Goal: Book appointment/travel/reservation

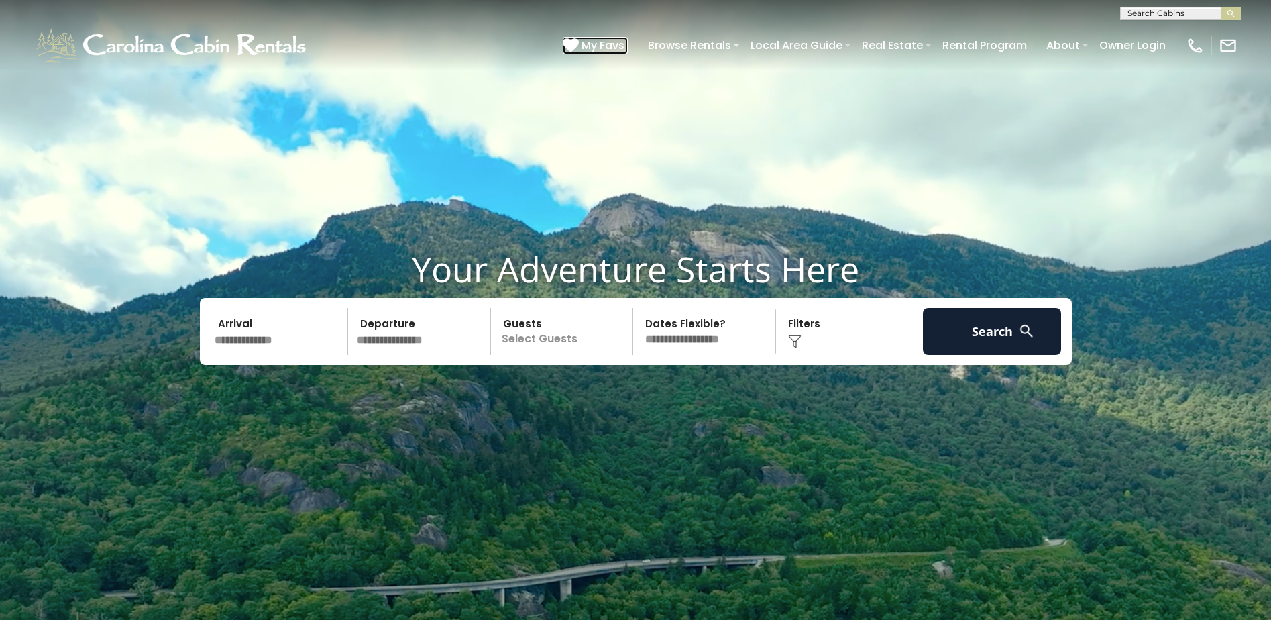
click at [605, 46] on span "My Favs" at bounding box center [603, 45] width 43 height 17
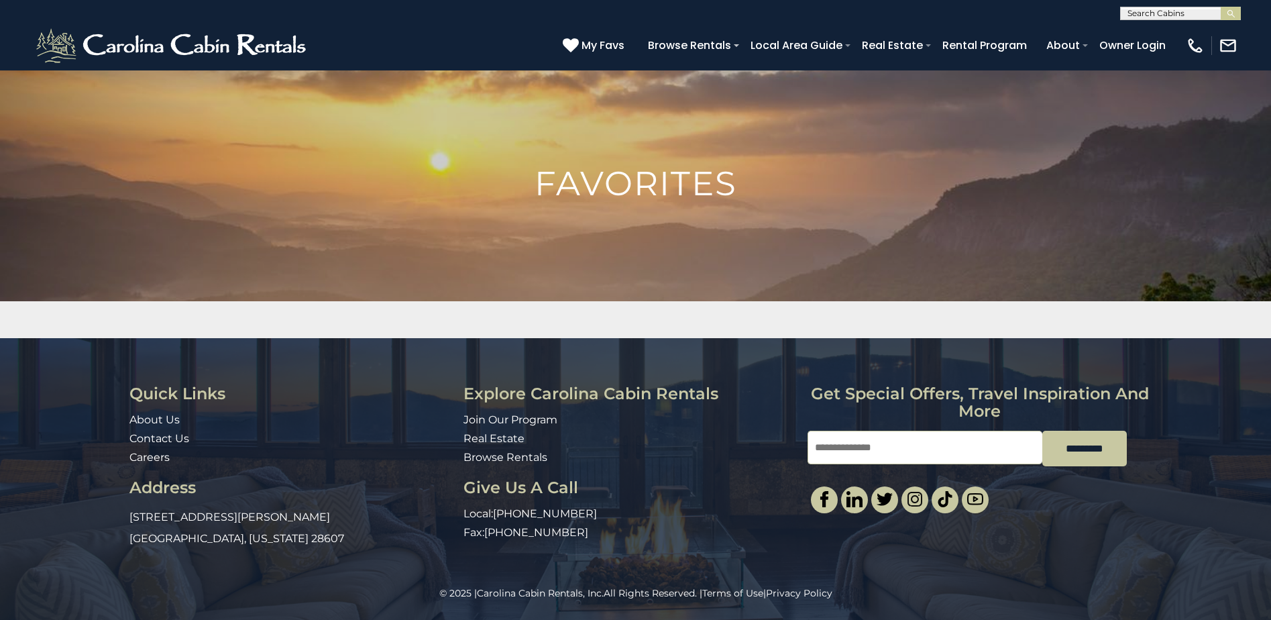
scroll to position [1, 0]
click at [1150, 9] on input "text" at bounding box center [1179, 15] width 117 height 13
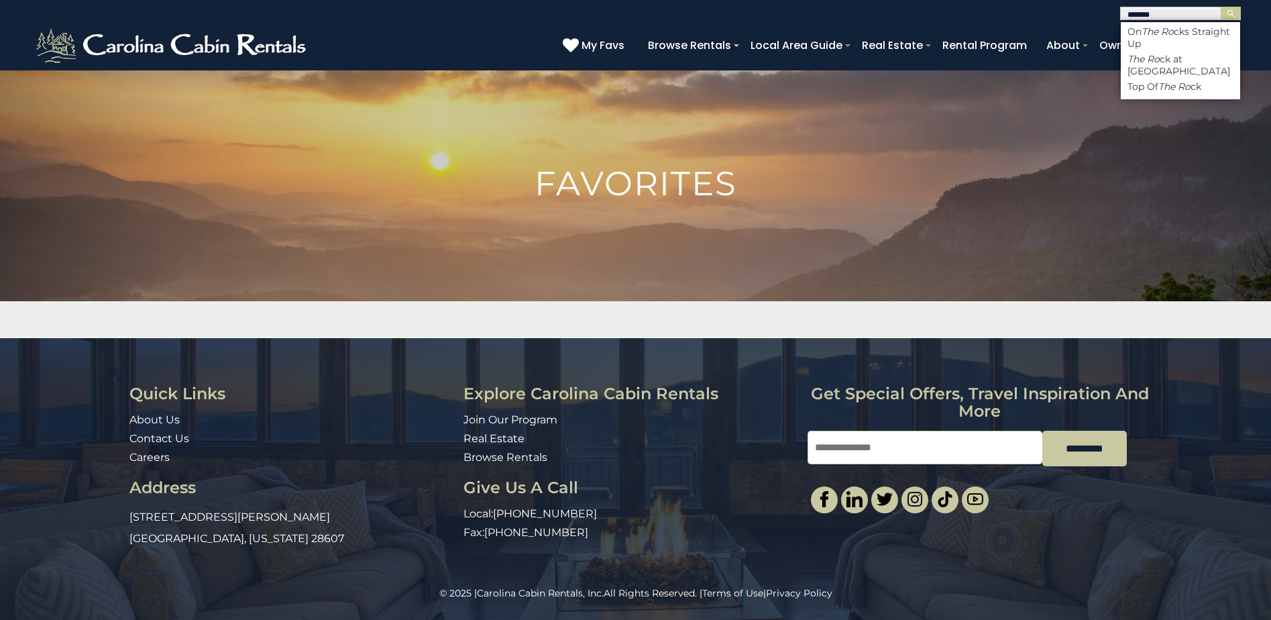
type input "********"
click at [1161, 58] on em "The Rock" at bounding box center [1149, 59] width 43 height 12
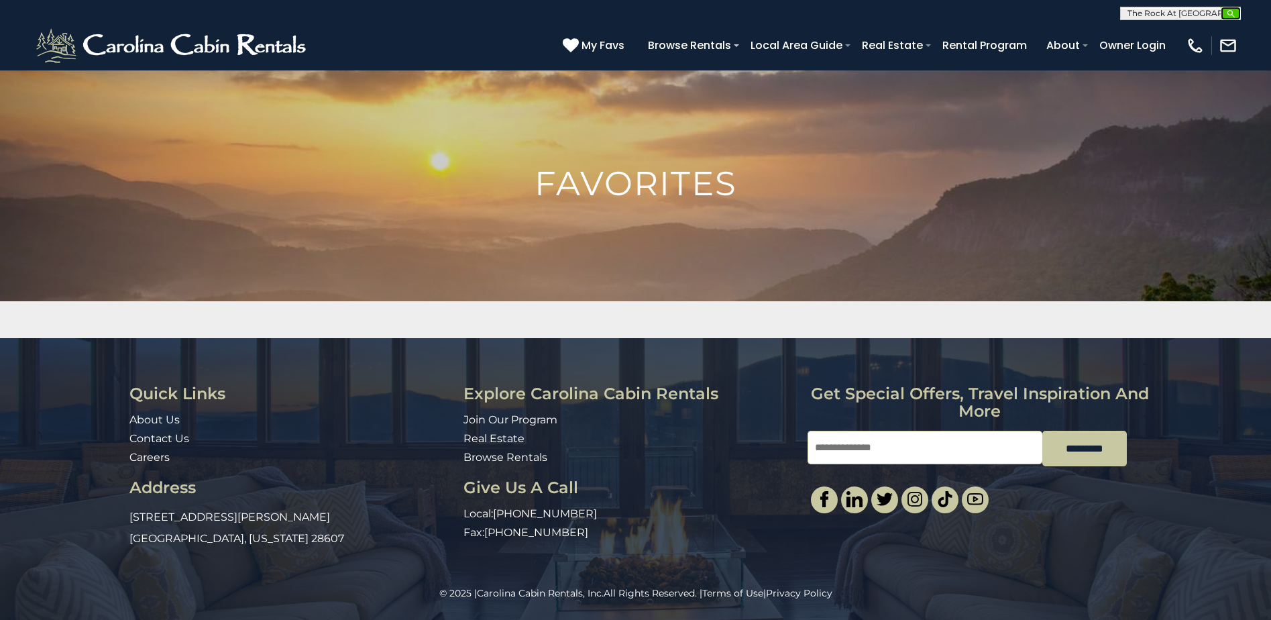
click at [1235, 9] on img "submit" at bounding box center [1231, 14] width 10 height 10
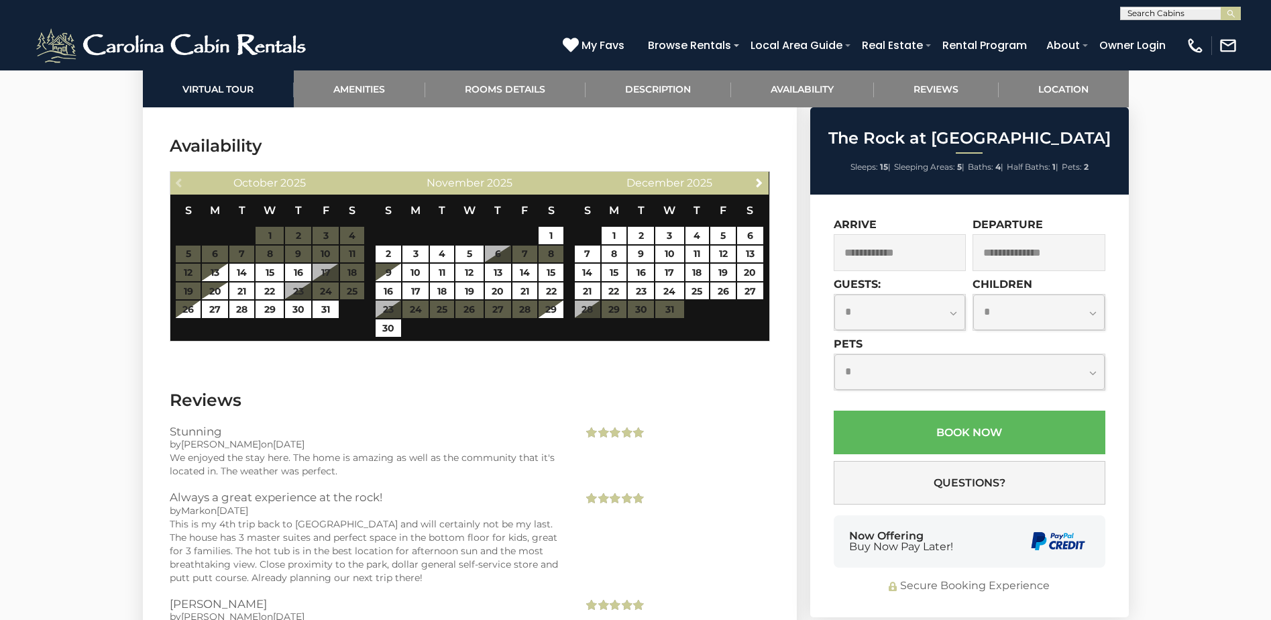
scroll to position [3958, 0]
click at [755, 173] on link "Next" at bounding box center [759, 181] width 17 height 17
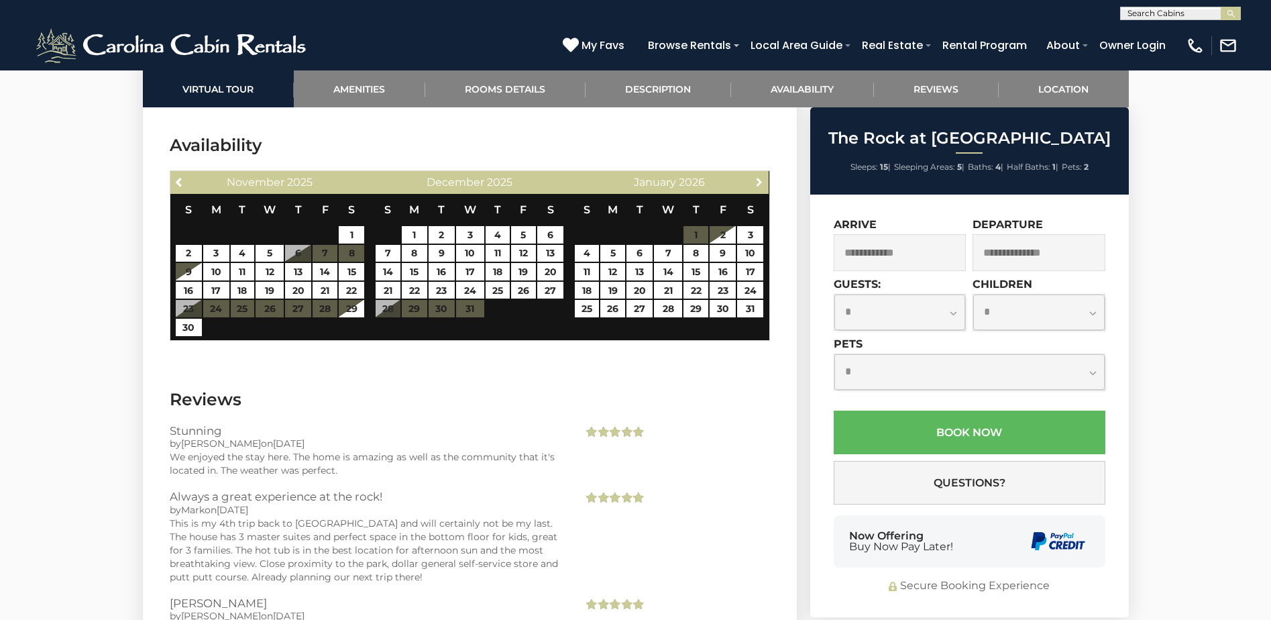
click at [755, 173] on link "Next" at bounding box center [759, 181] width 17 height 17
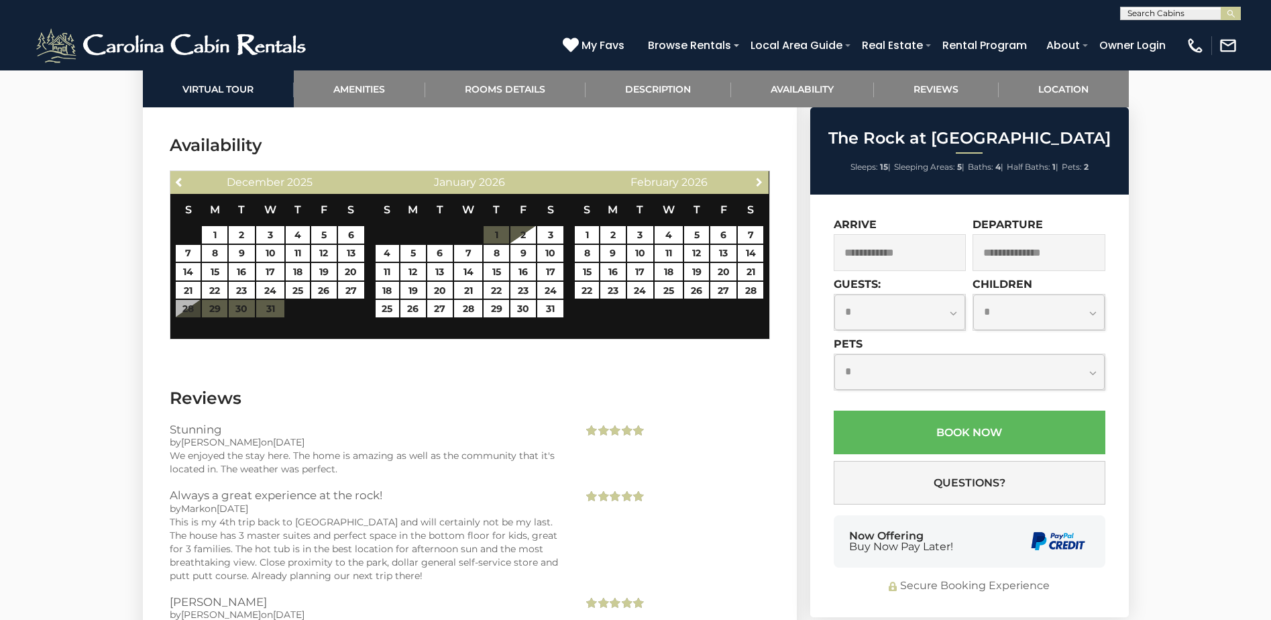
click at [755, 173] on link "Next" at bounding box center [759, 181] width 17 height 17
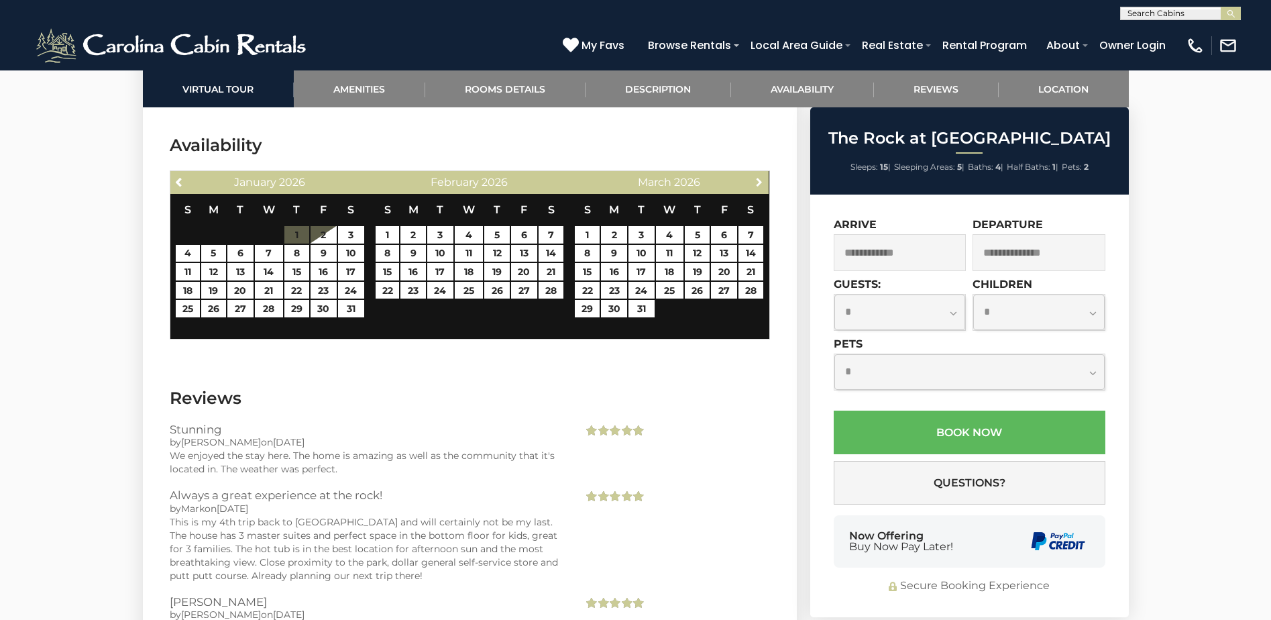
click at [755, 173] on link "Next" at bounding box center [759, 181] width 17 height 17
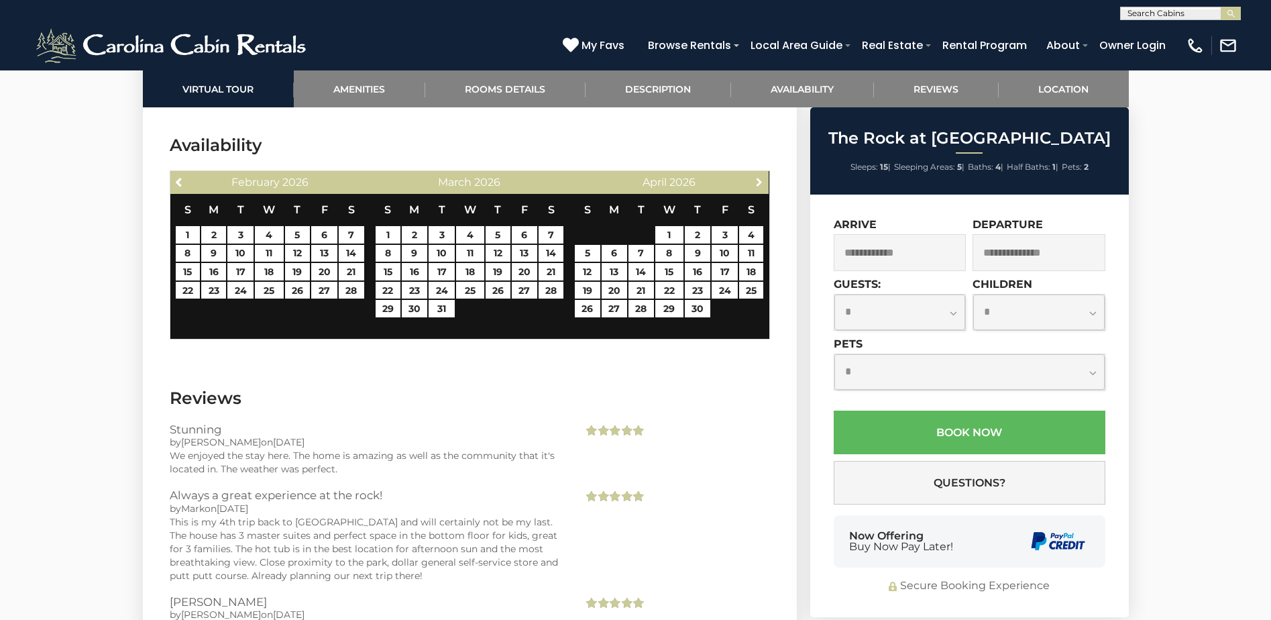
click at [755, 173] on link "Next" at bounding box center [759, 181] width 17 height 17
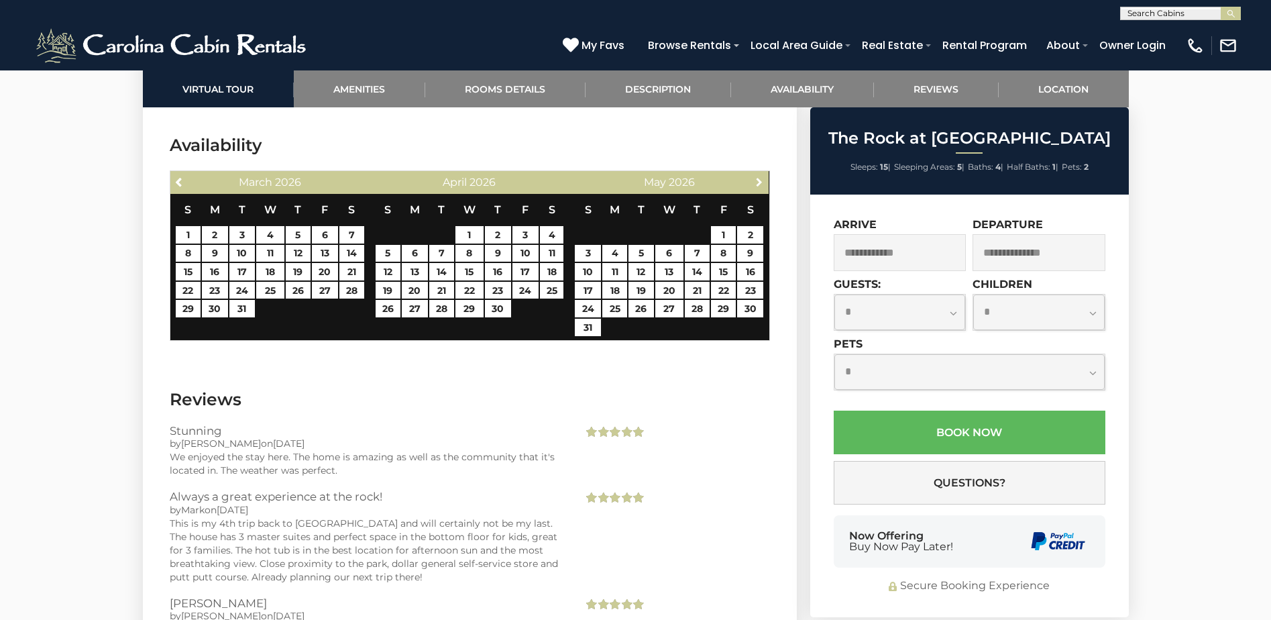
click at [755, 173] on link "Next" at bounding box center [759, 181] width 17 height 17
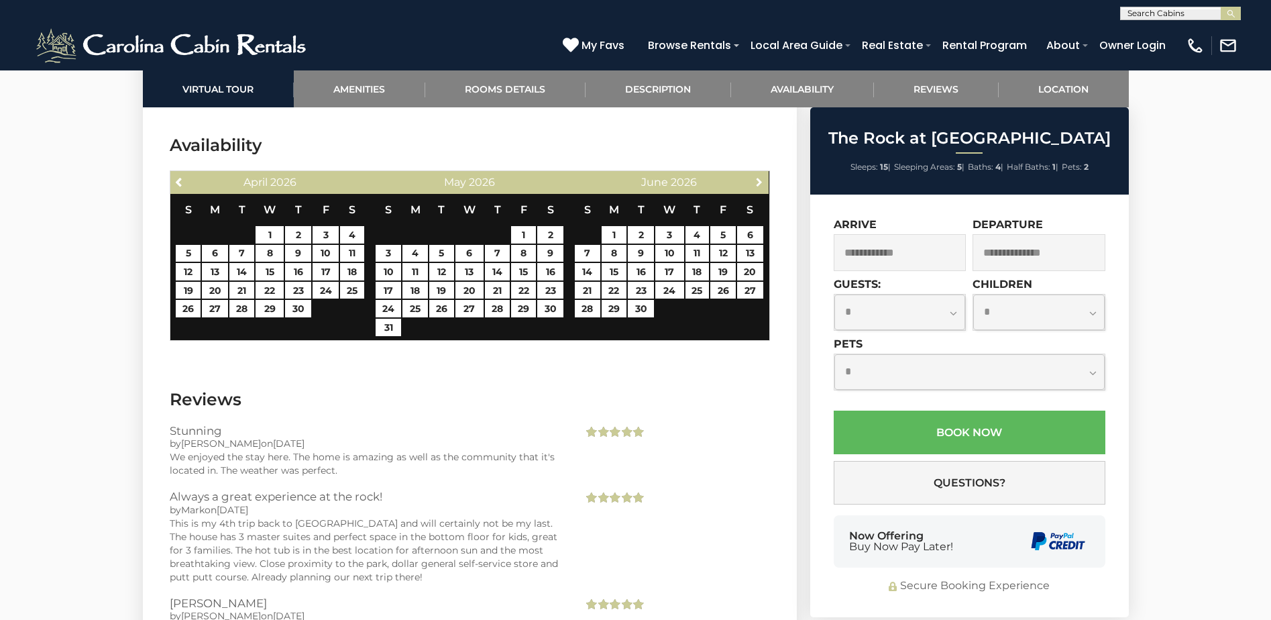
click at [755, 173] on link "Next" at bounding box center [759, 181] width 17 height 17
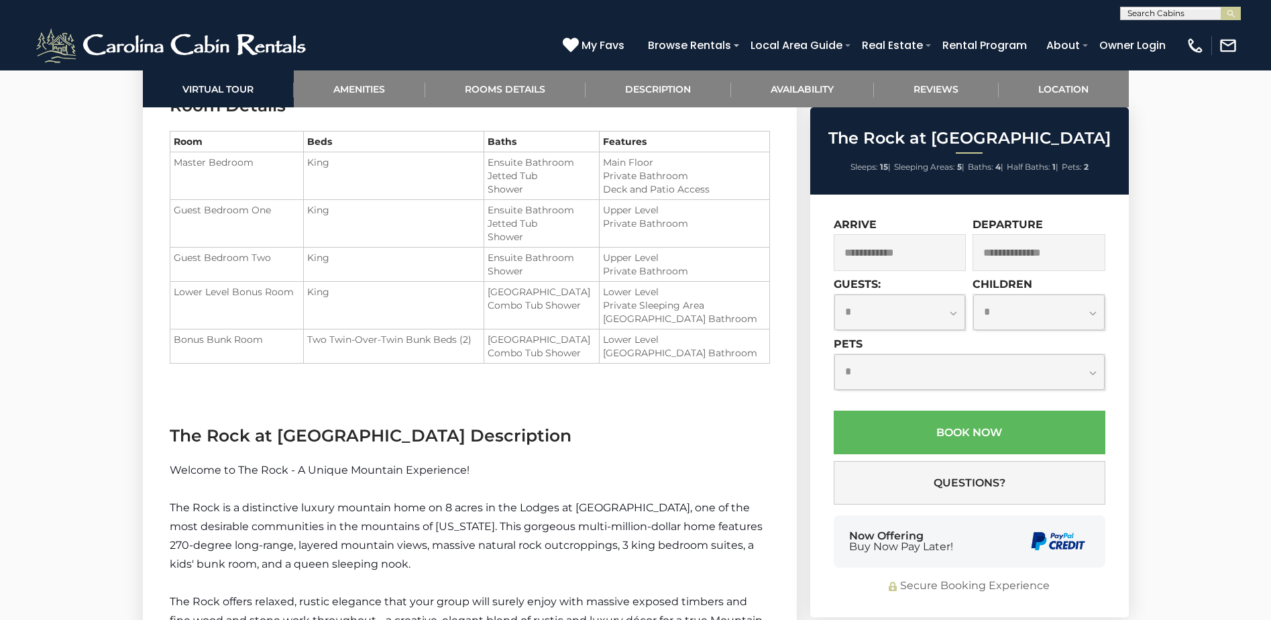
scroll to position [2070, 0]
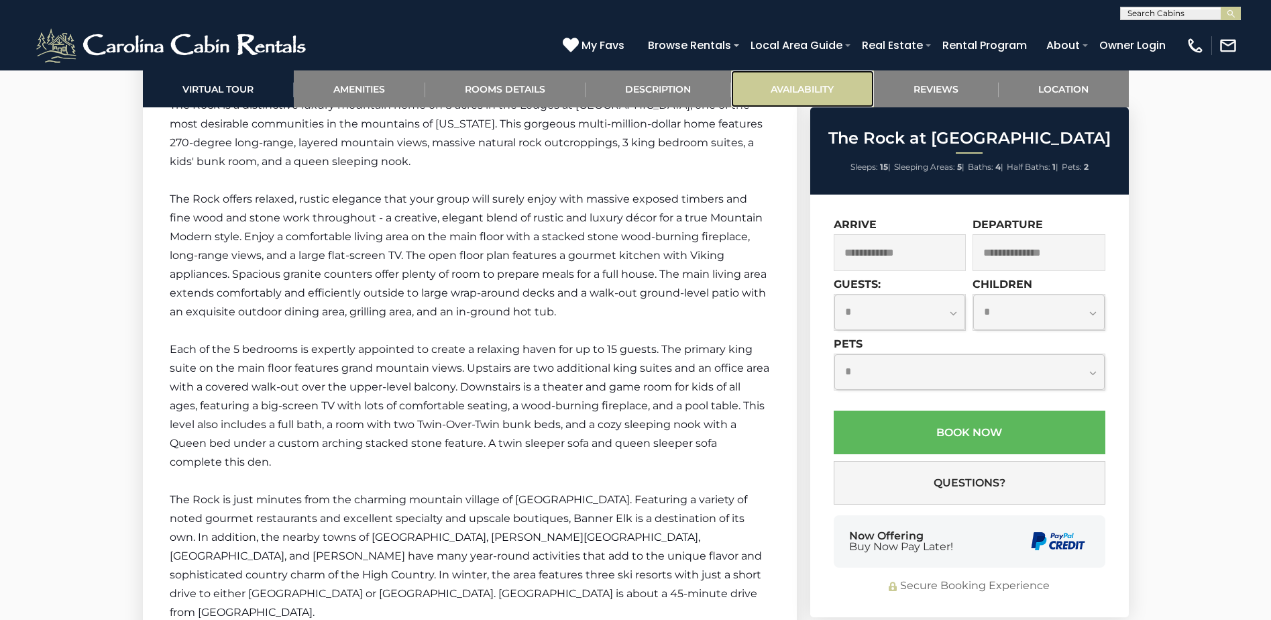
click at [800, 86] on link "Availability" at bounding box center [802, 88] width 143 height 37
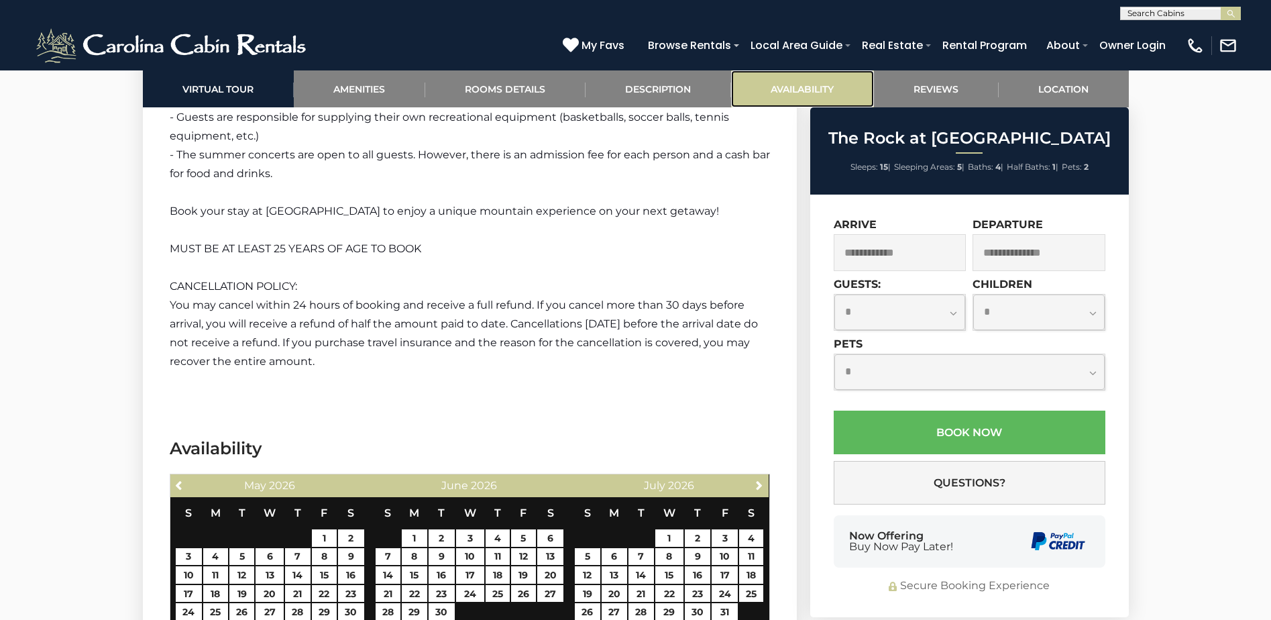
scroll to position [3951, 0]
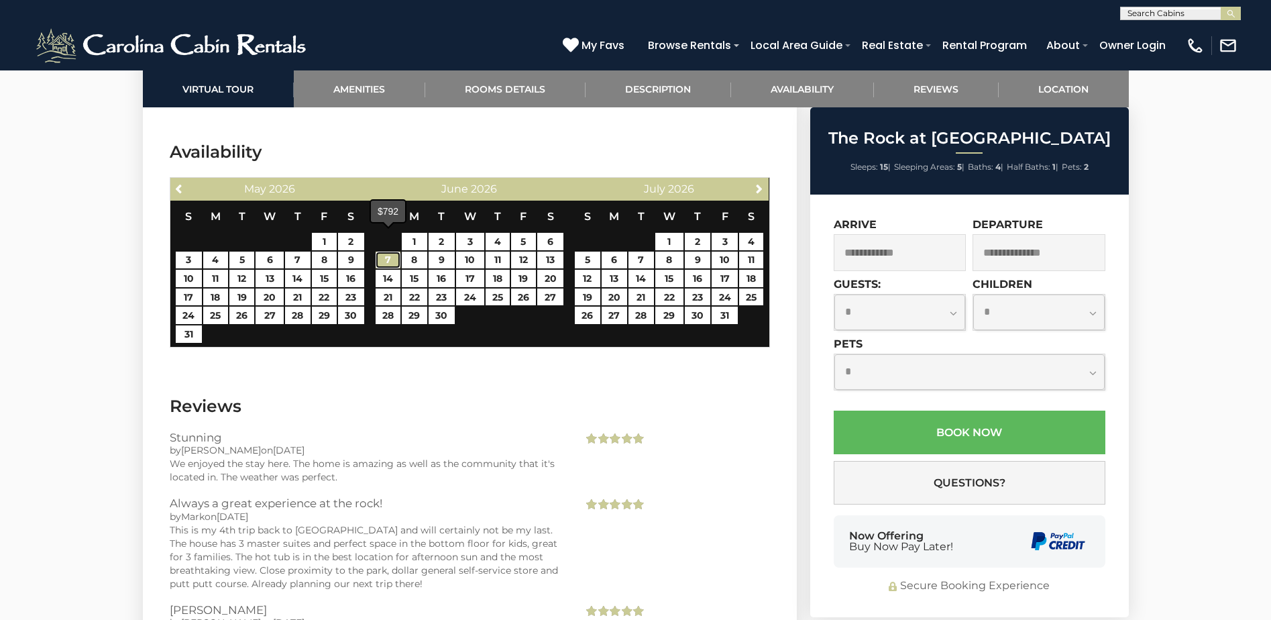
click at [390, 252] on link "7" at bounding box center [388, 260] width 25 height 17
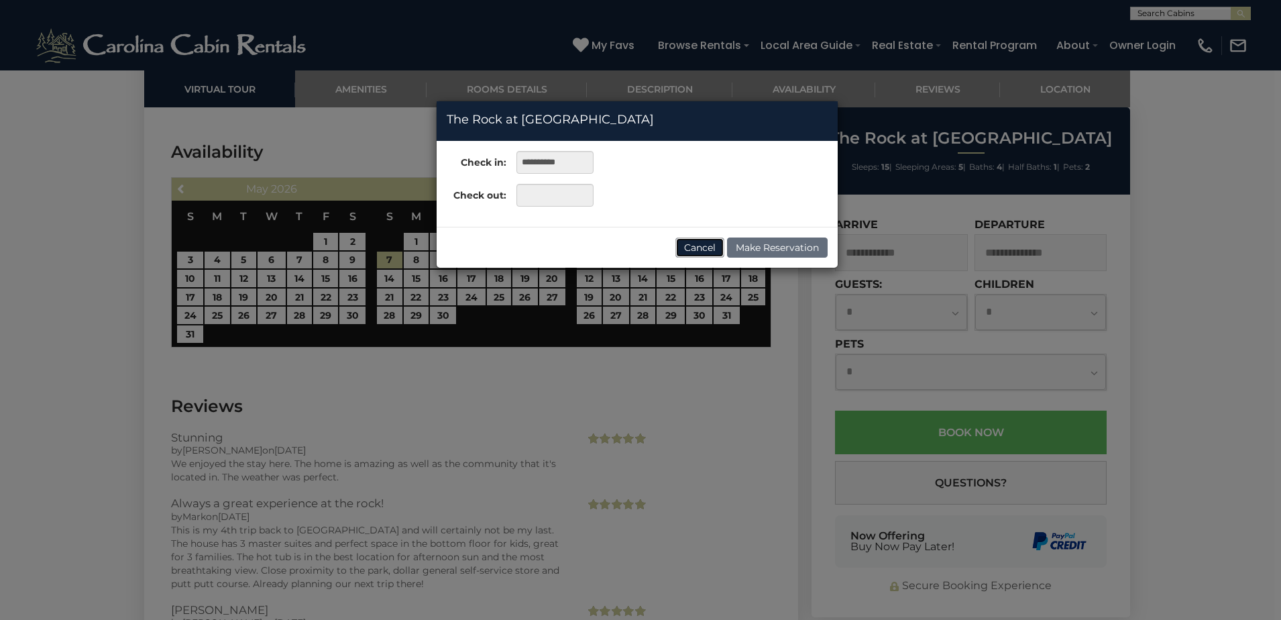
click at [695, 247] on button "Cancel" at bounding box center [700, 247] width 49 height 20
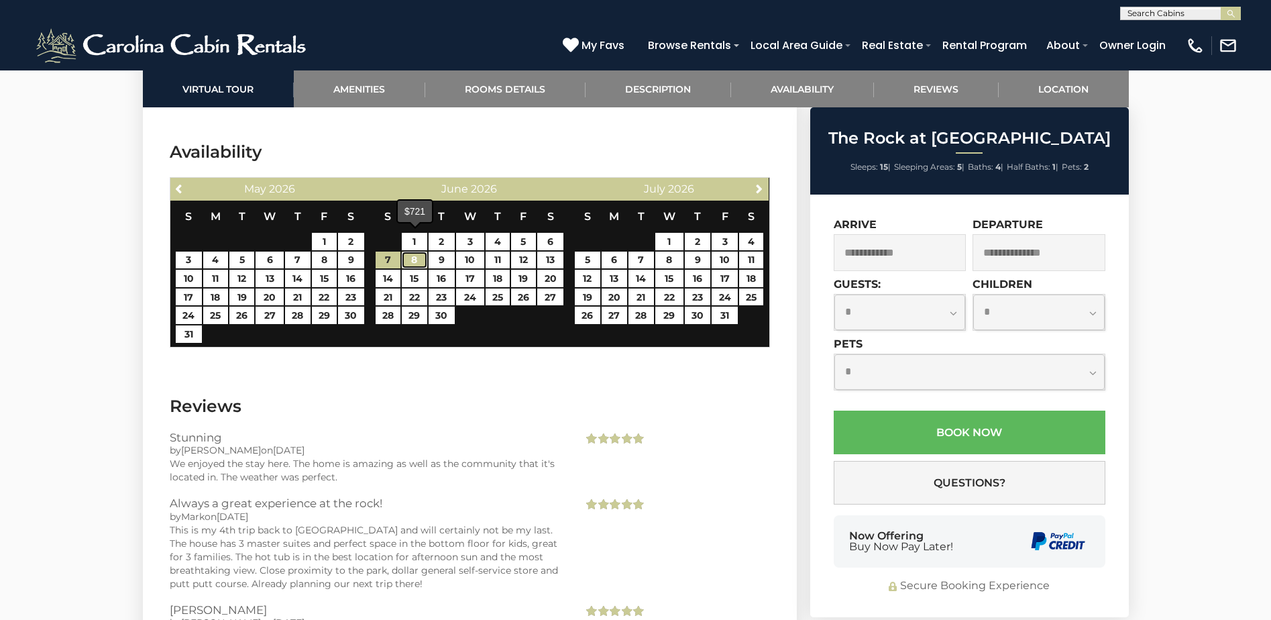
click at [415, 252] on link "8" at bounding box center [414, 260] width 25 height 17
type input "**********"
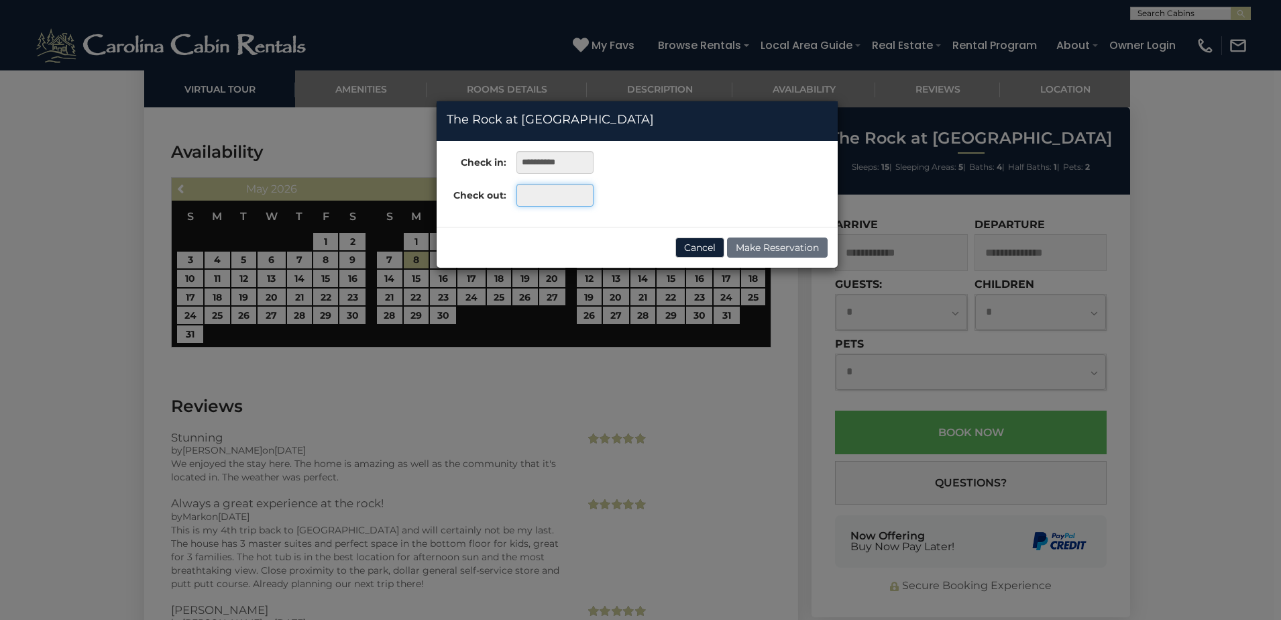
click at [551, 201] on input "text" at bounding box center [555, 195] width 77 height 23
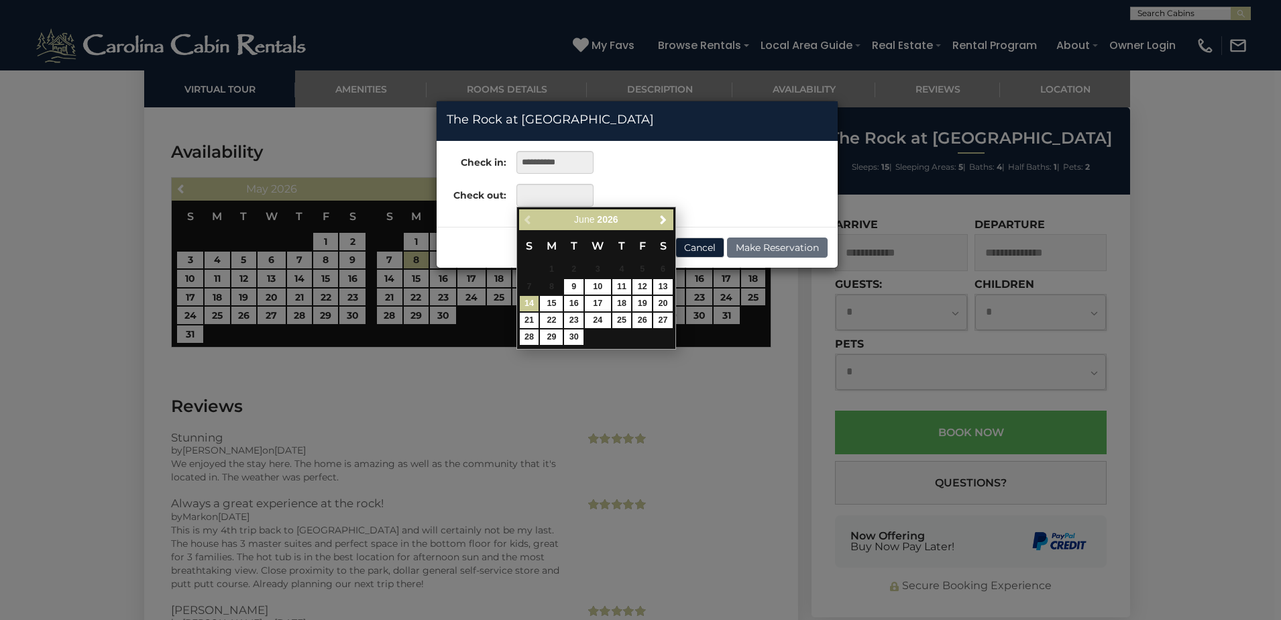
click at [527, 305] on link "14" at bounding box center [529, 303] width 19 height 15
type input "**********"
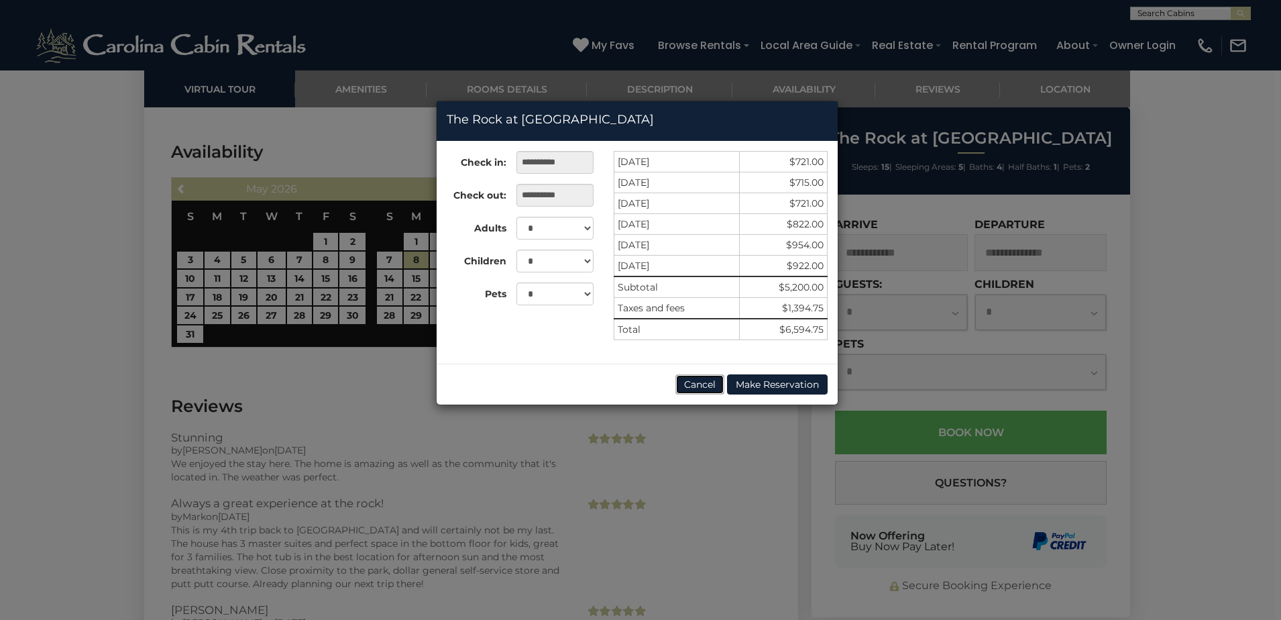
click at [692, 385] on button "Cancel" at bounding box center [700, 384] width 49 height 20
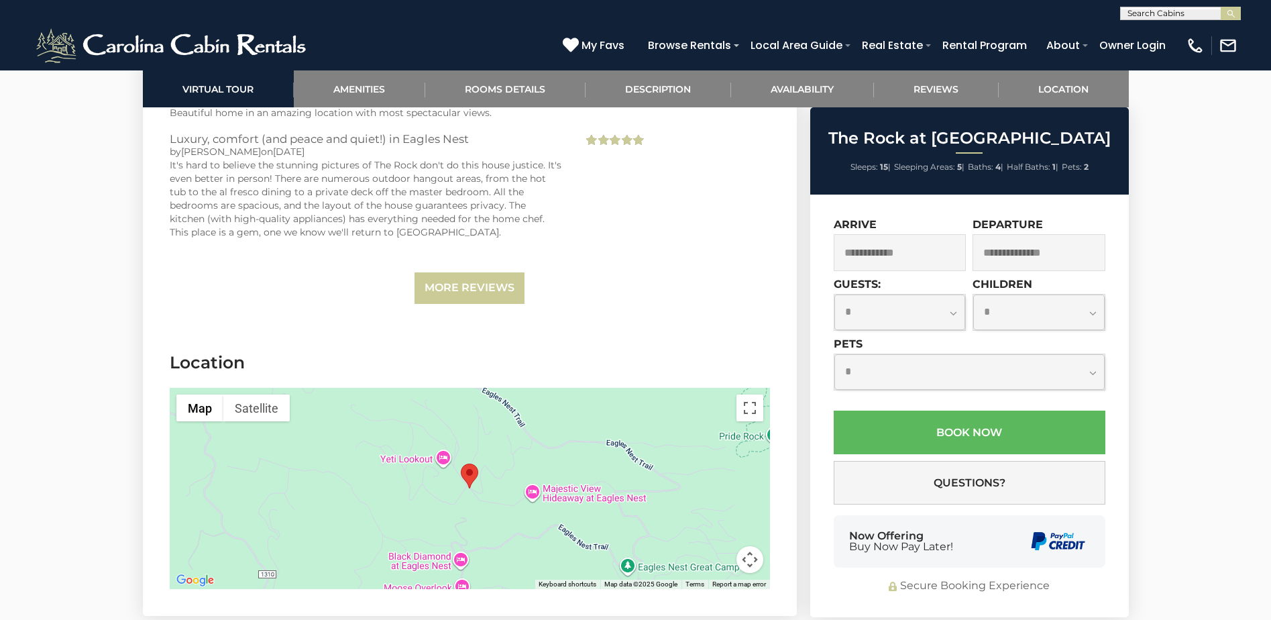
scroll to position [4622, 0]
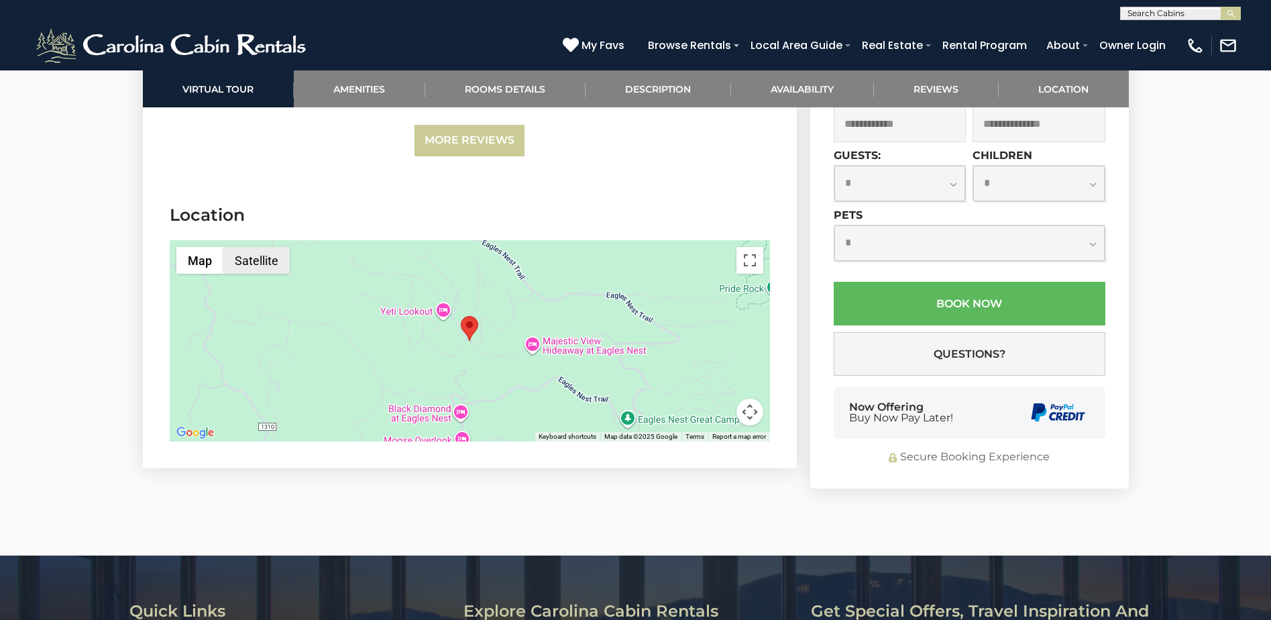
click at [272, 250] on button "Satellite" at bounding box center [256, 260] width 66 height 27
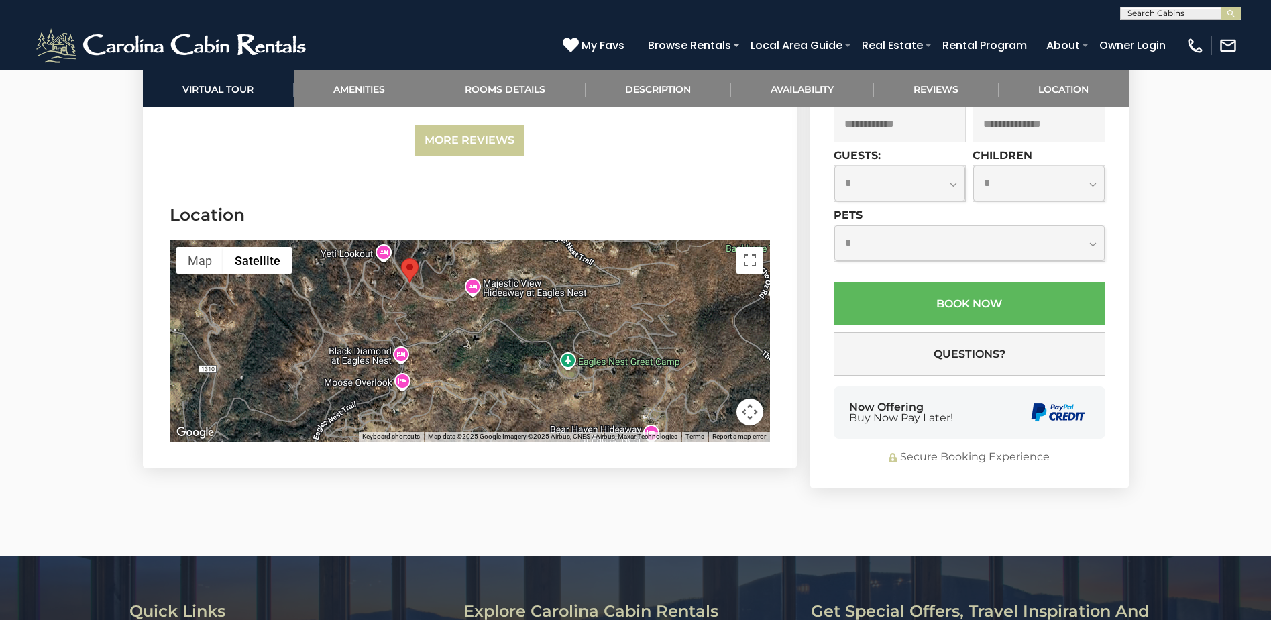
drag, startPoint x: 648, startPoint y: 361, endPoint x: 586, endPoint y: 300, distance: 86.8
click at [586, 300] on div at bounding box center [470, 340] width 600 height 201
click at [745, 252] on button "Toggle fullscreen view" at bounding box center [750, 260] width 27 height 27
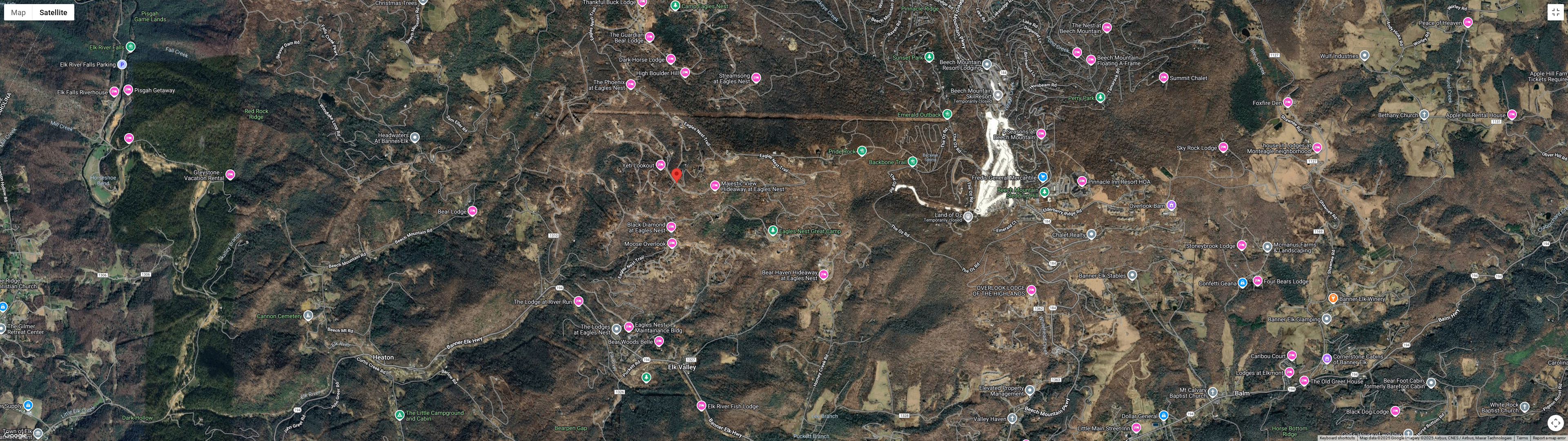
drag, startPoint x: 128, startPoint y: 415, endPoint x: 57, endPoint y: 412, distance: 71.1
click at [57, 377] on div at bounding box center [784, 220] width 1568 height 441
click at [774, 185] on div at bounding box center [784, 220] width 1568 height 441
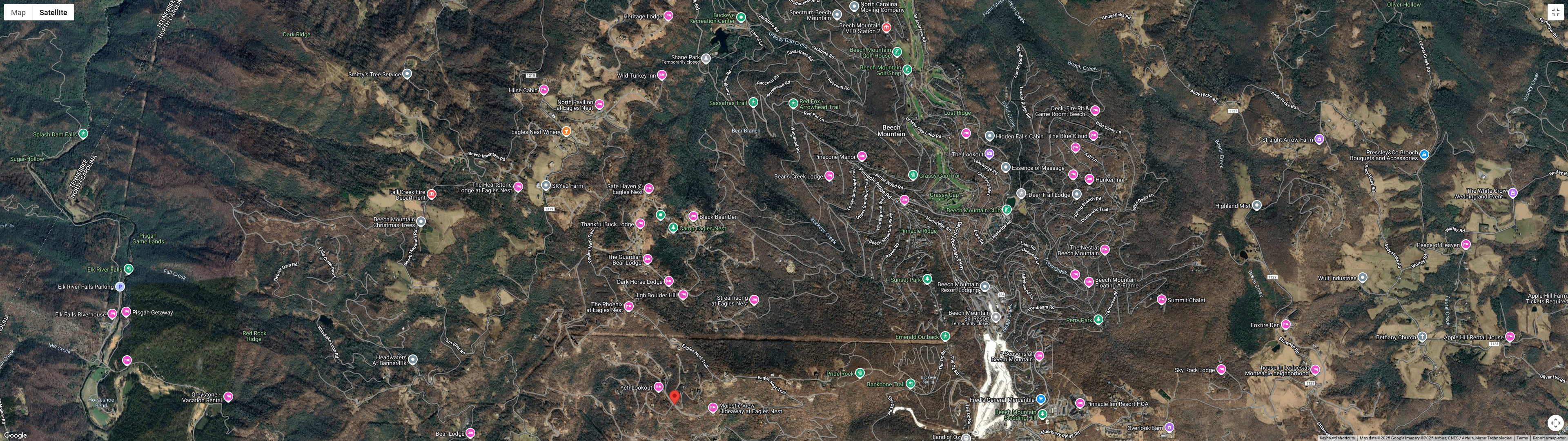
drag, startPoint x: 889, startPoint y: 42, endPoint x: 886, endPoint y: 267, distance: 225.0
click at [774, 267] on div at bounding box center [784, 220] width 1568 height 441
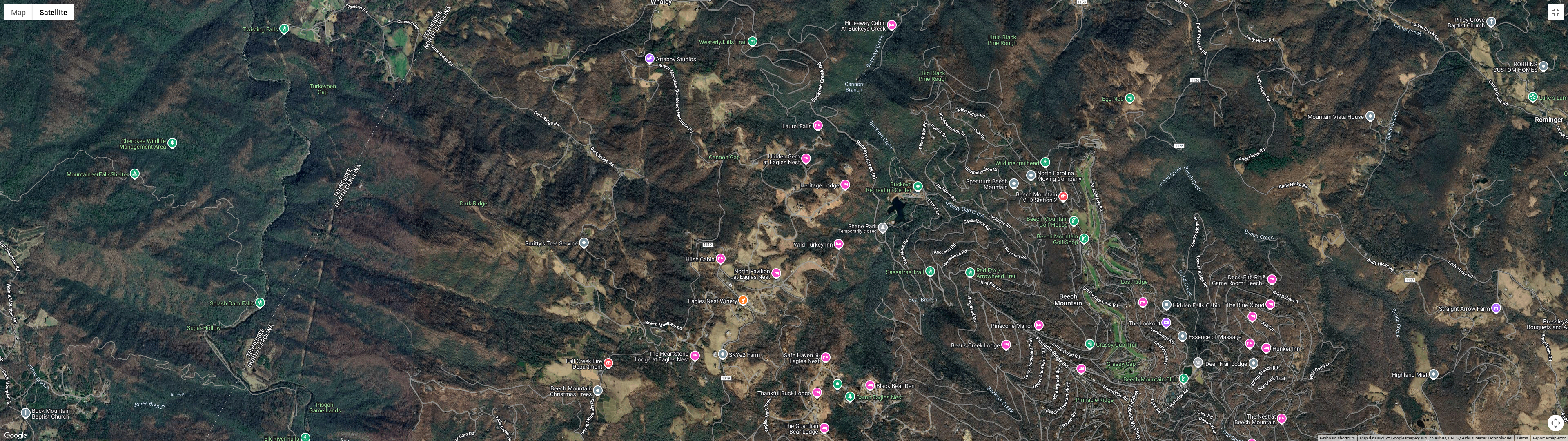
drag, startPoint x: 1032, startPoint y: 51, endPoint x: 1208, endPoint y: 223, distance: 246.1
click at [774, 223] on div at bounding box center [784, 220] width 1568 height 441
click at [774, 377] on div at bounding box center [784, 220] width 1568 height 441
click at [774, 19] on button "Toggle fullscreen view" at bounding box center [1555, 12] width 16 height 16
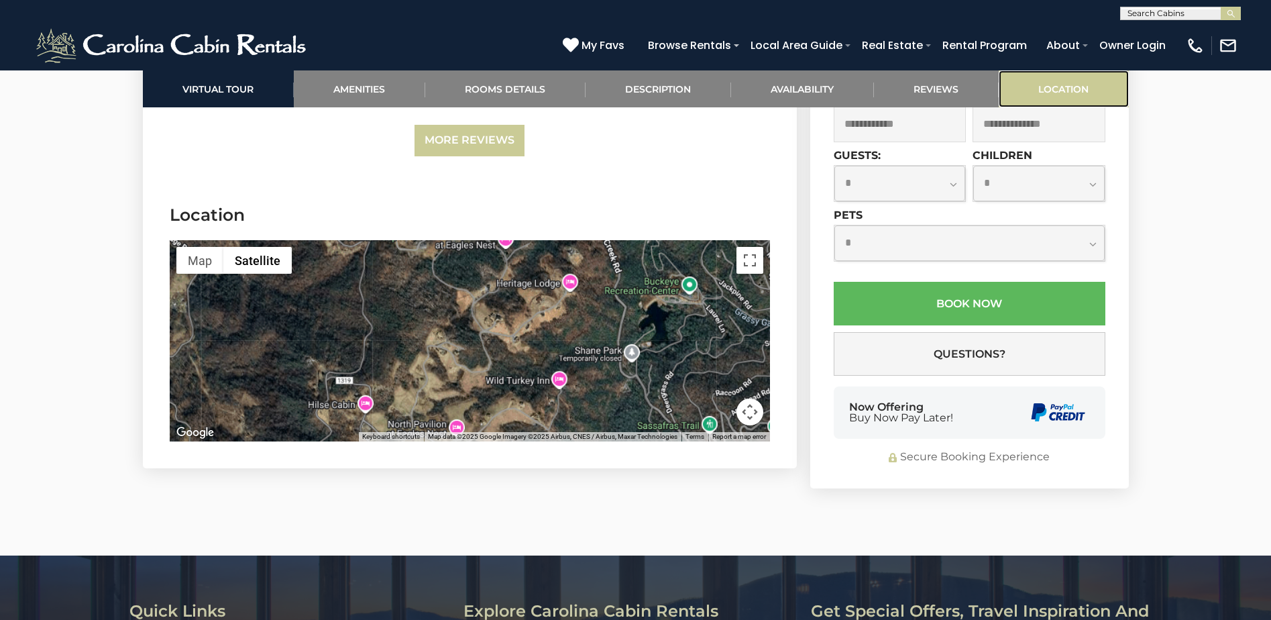
click at [1055, 83] on link "Location" at bounding box center [1064, 88] width 130 height 37
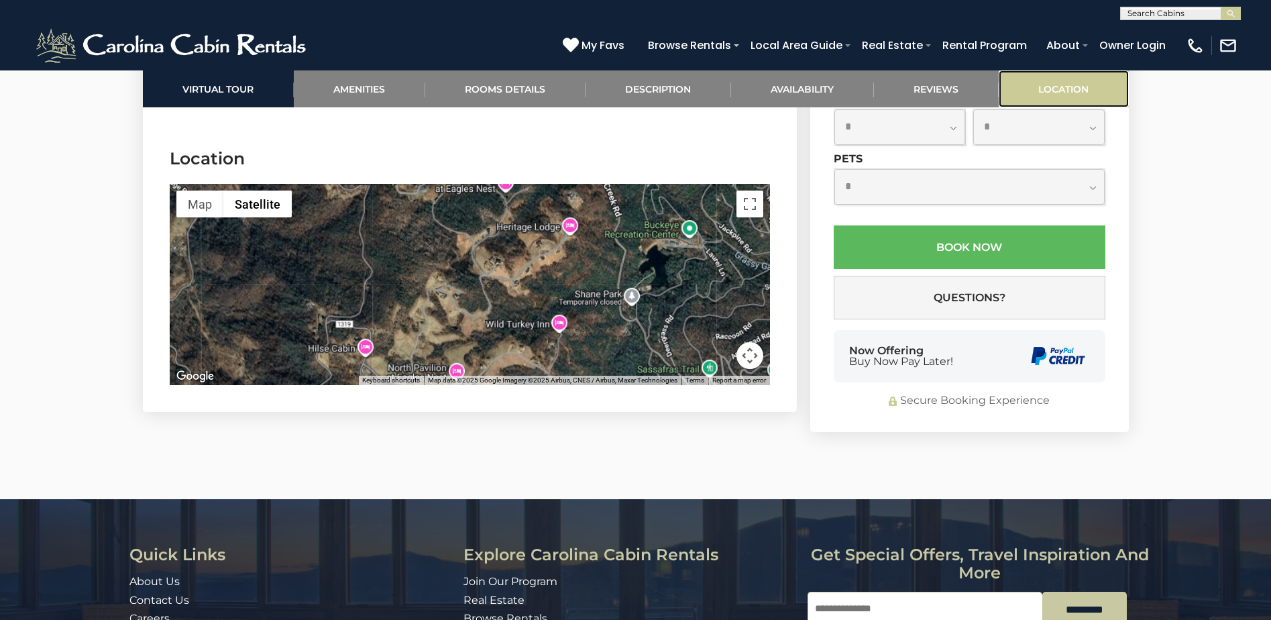
scroll to position [4685, 0]
